Goal: Navigation & Orientation: Go to known website

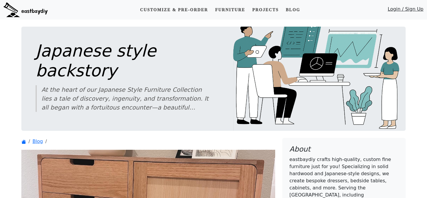
click at [402, 12] on link "Login / Sign Up" at bounding box center [405, 11] width 36 height 10
